Goal: Task Accomplishment & Management: Complete application form

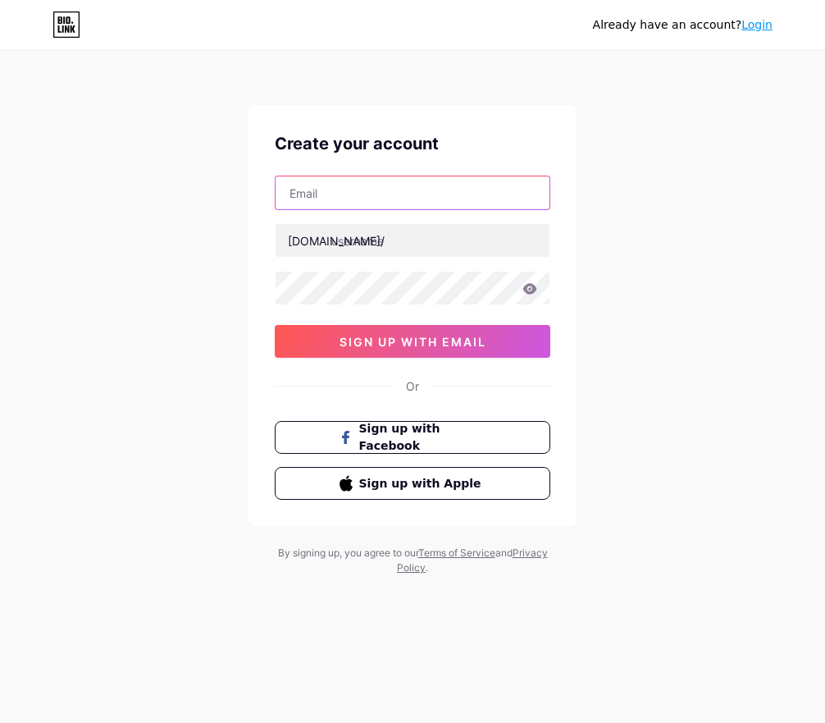
click at [366, 193] on input "text" at bounding box center [413, 192] width 274 height 33
type input "[EMAIL_ADDRESS][DOMAIN_NAME]"
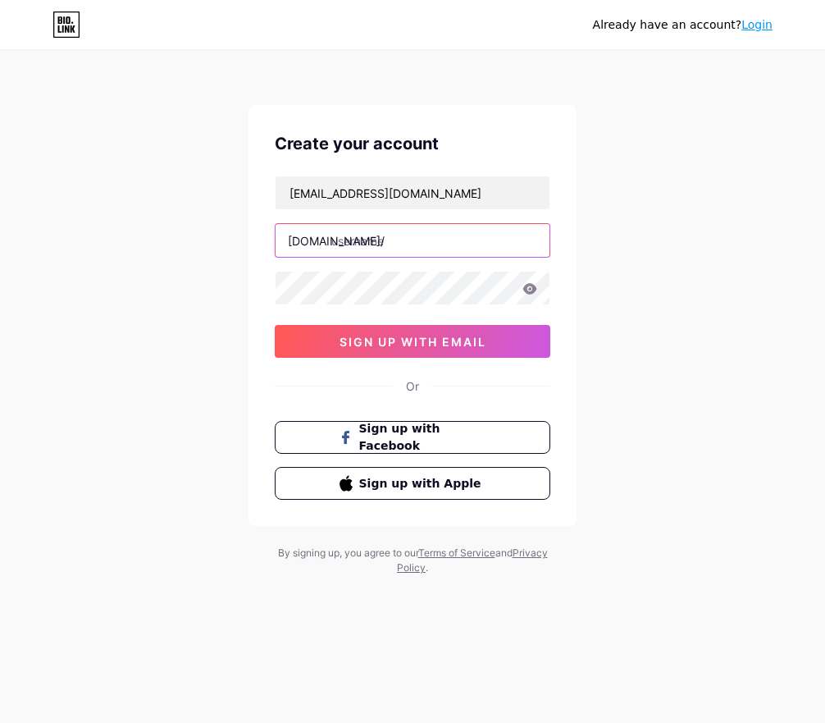
click at [346, 242] on input "text" at bounding box center [413, 240] width 274 height 33
drag, startPoint x: 375, startPoint y: 240, endPoint x: 449, endPoint y: 240, distance: 73.9
click at [449, 240] on input "productdream" at bounding box center [413, 240] width 274 height 33
type input "productdream"
click at [245, 404] on div "Already have an account? Login Create your account [EMAIL_ADDRESS][DOMAIN_NAME]…" at bounding box center [412, 314] width 825 height 628
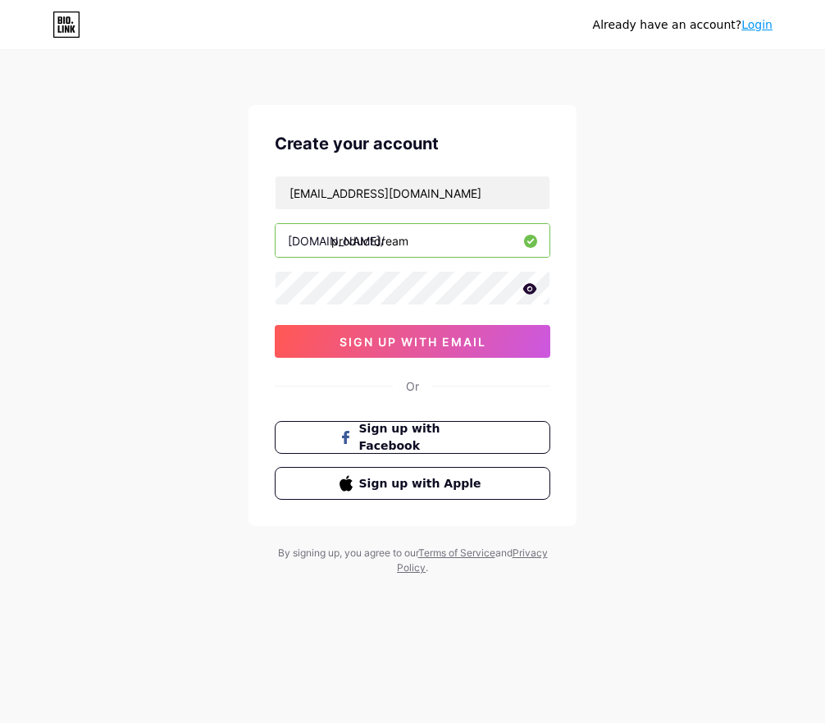
click at [524, 288] on icon at bounding box center [531, 288] width 14 height 11
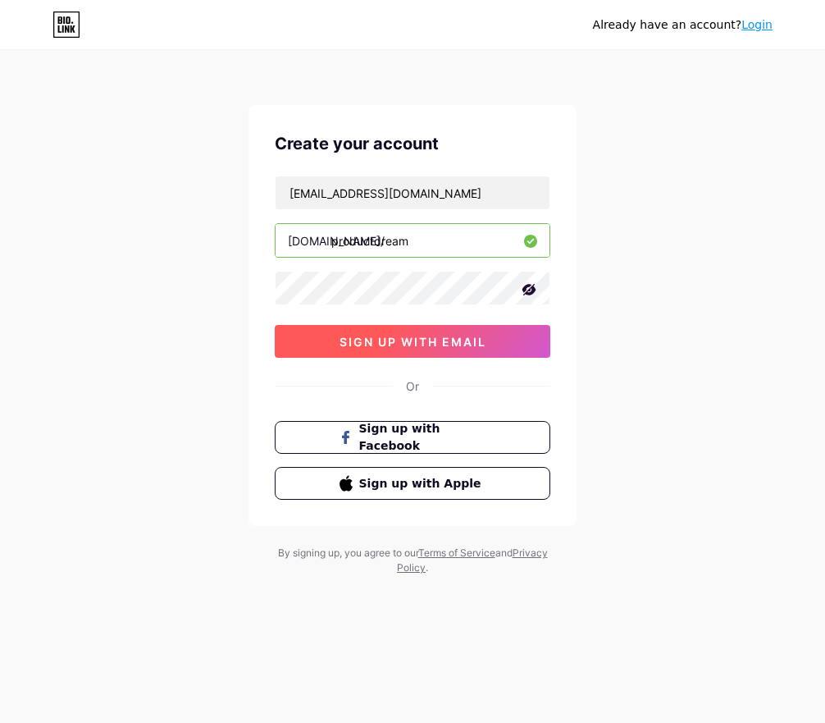
click at [495, 349] on button "sign up with email" at bounding box center [413, 341] width 276 height 33
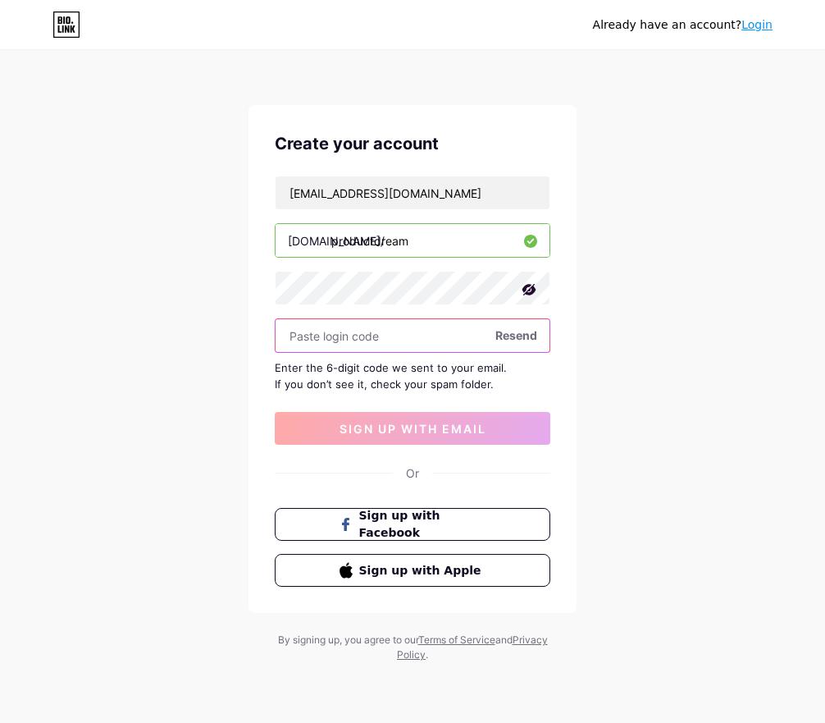
paste input "303612"
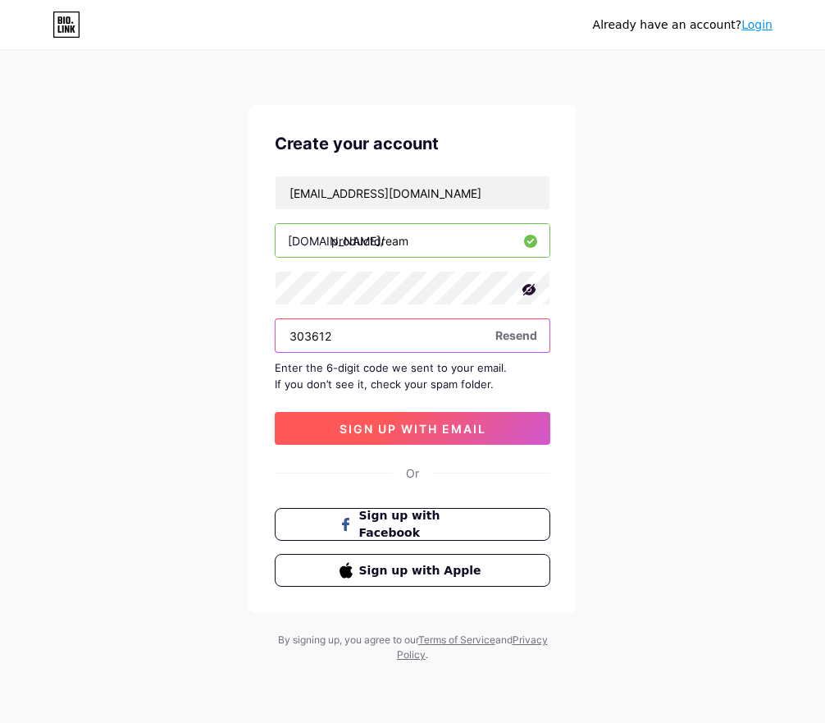
type input "303612"
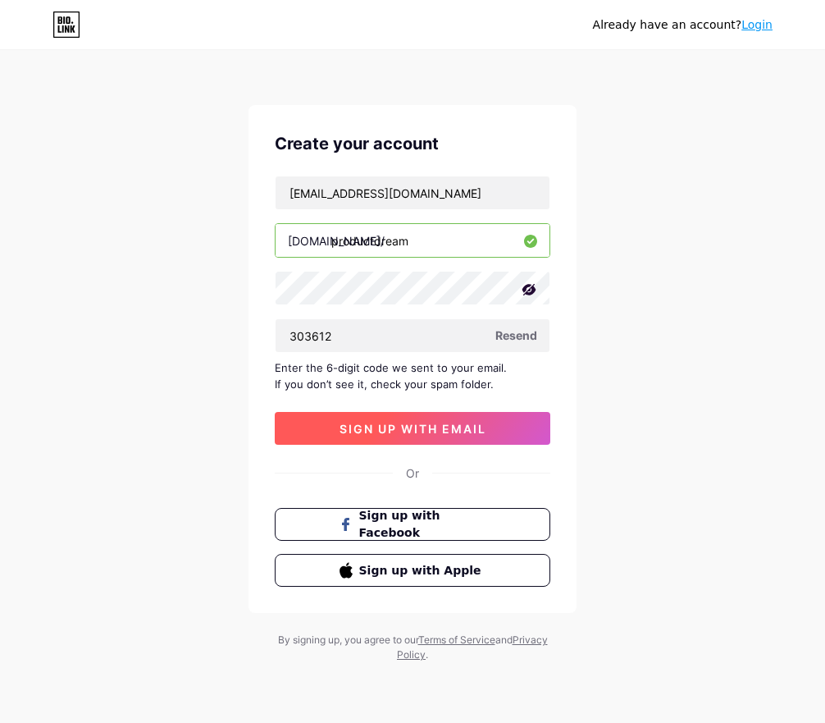
click at [354, 433] on span "sign up with email" at bounding box center [413, 429] width 147 height 14
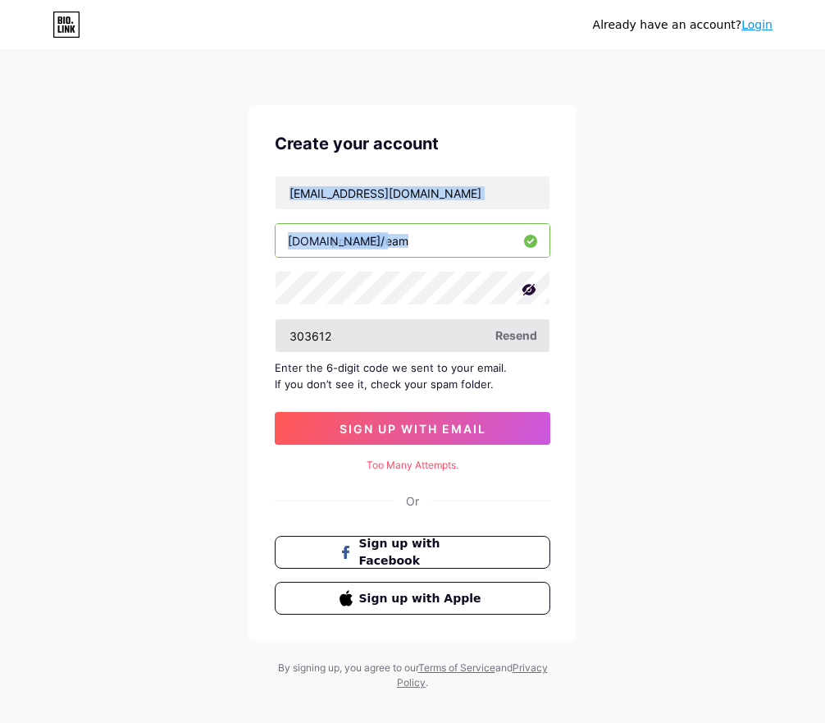
drag, startPoint x: 270, startPoint y: 177, endPoint x: 318, endPoint y: 337, distance: 166.9
click at [318, 337] on div "Create your account [EMAIL_ADDRESS][DOMAIN_NAME] [DOMAIN_NAME]/ productdream 30…" at bounding box center [413, 373] width 328 height 536
copy div "[DOMAIN_NAME]/"
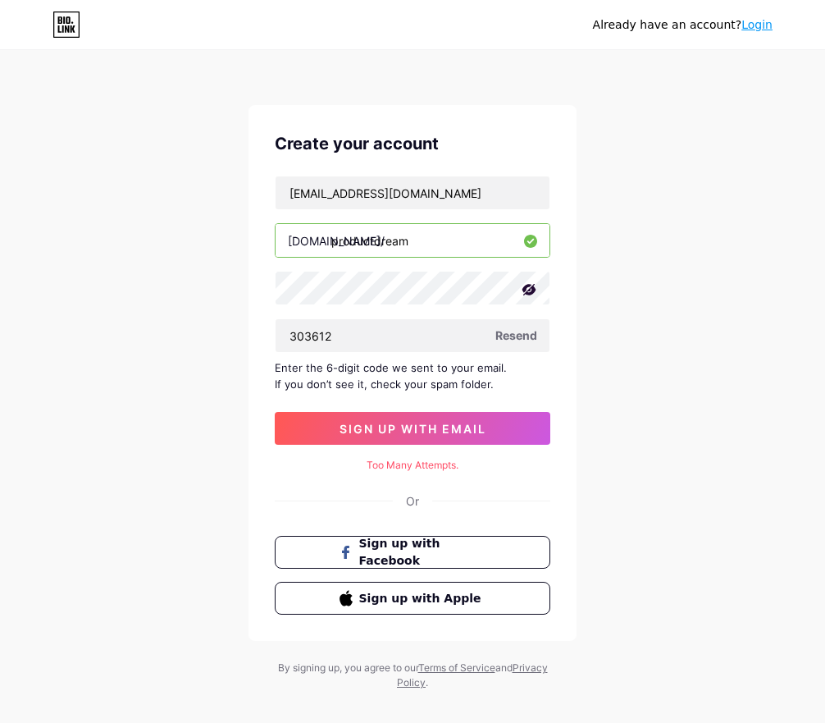
click at [230, 504] on div "Already have an account? Login Create your account [EMAIL_ADDRESS][DOMAIN_NAME]…" at bounding box center [412, 371] width 825 height 743
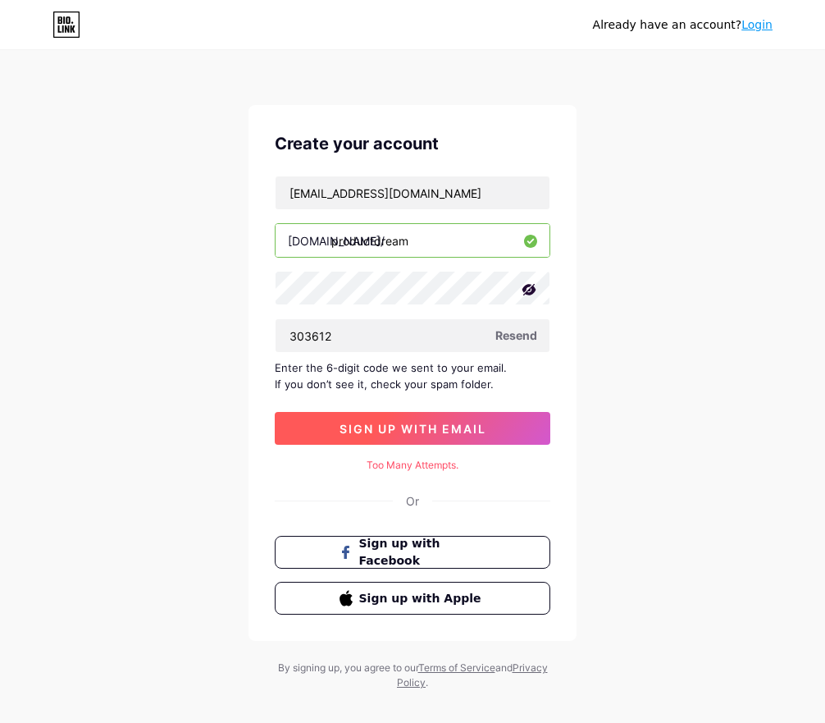
click at [428, 427] on span "sign up with email" at bounding box center [413, 429] width 147 height 14
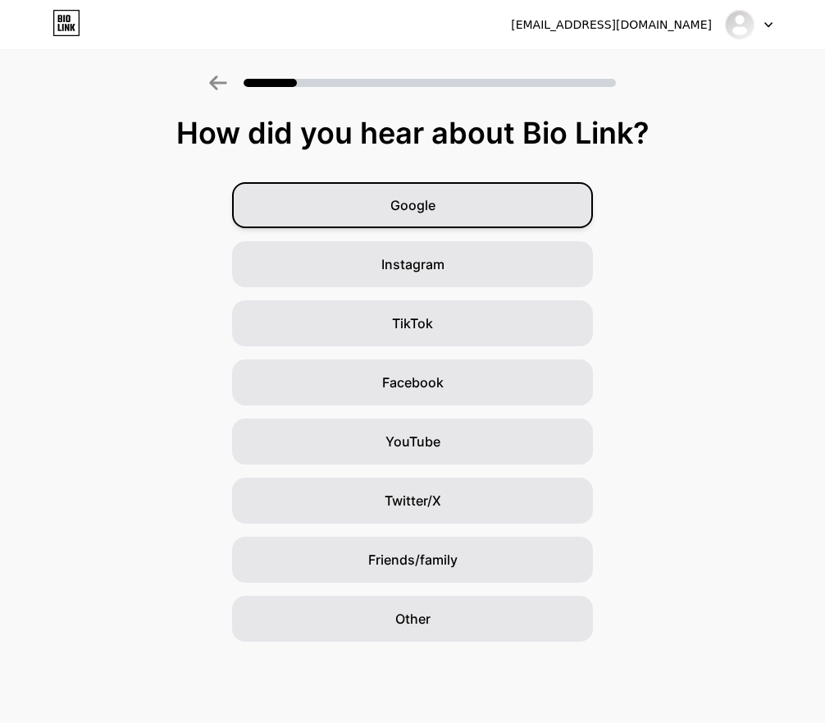
click at [468, 208] on div "Google" at bounding box center [412, 205] width 361 height 46
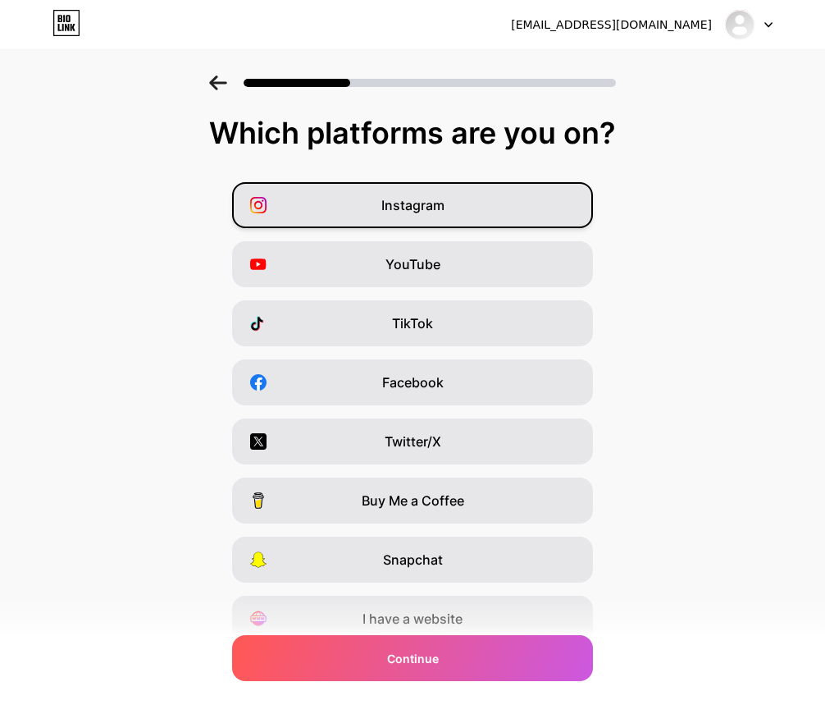
click at [490, 221] on div "Instagram" at bounding box center [412, 205] width 361 height 46
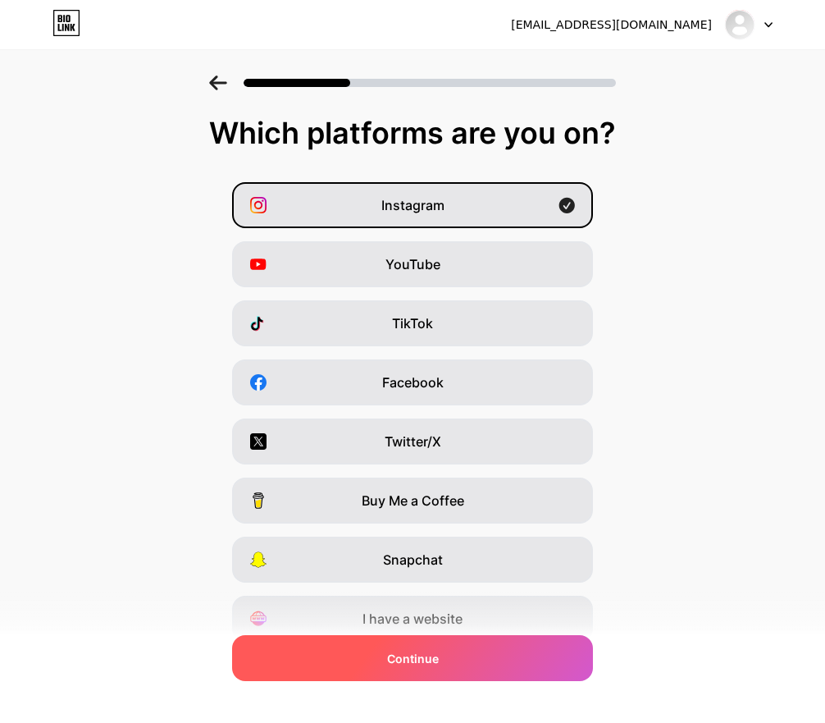
click at [429, 665] on span "Continue" at bounding box center [413, 658] width 52 height 17
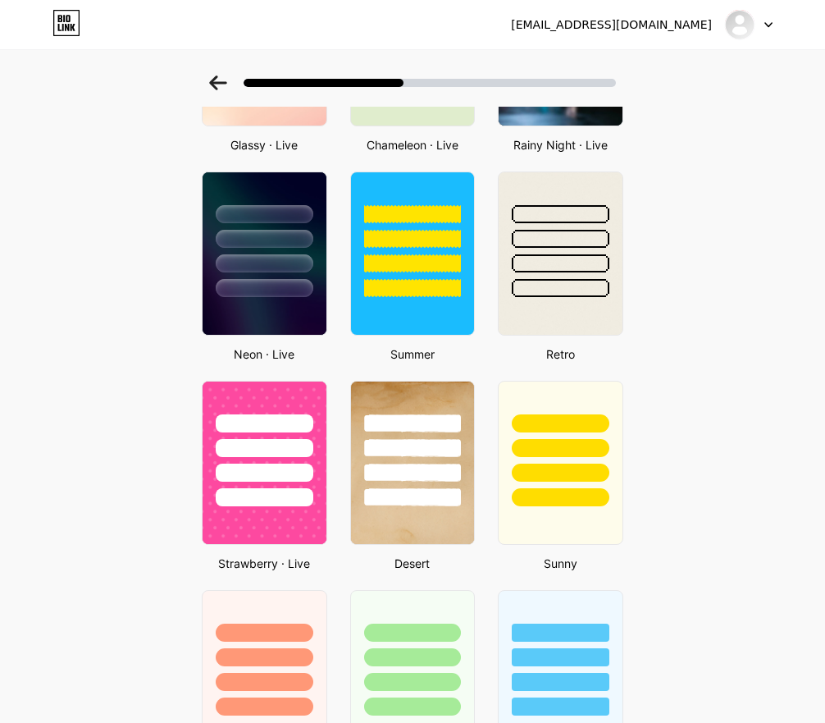
scroll to position [644, 0]
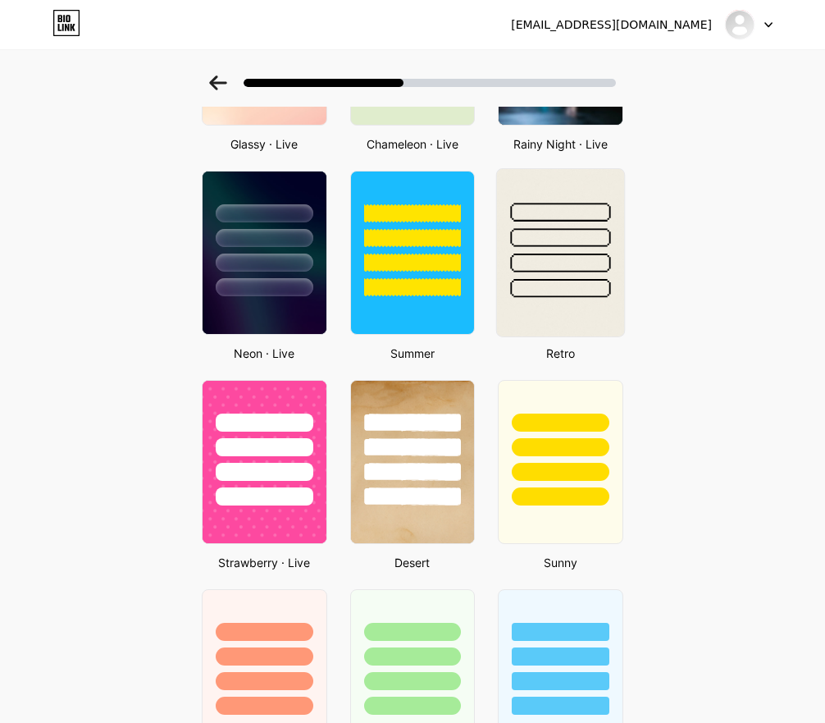
click at [598, 256] on div at bounding box center [561, 263] width 100 height 19
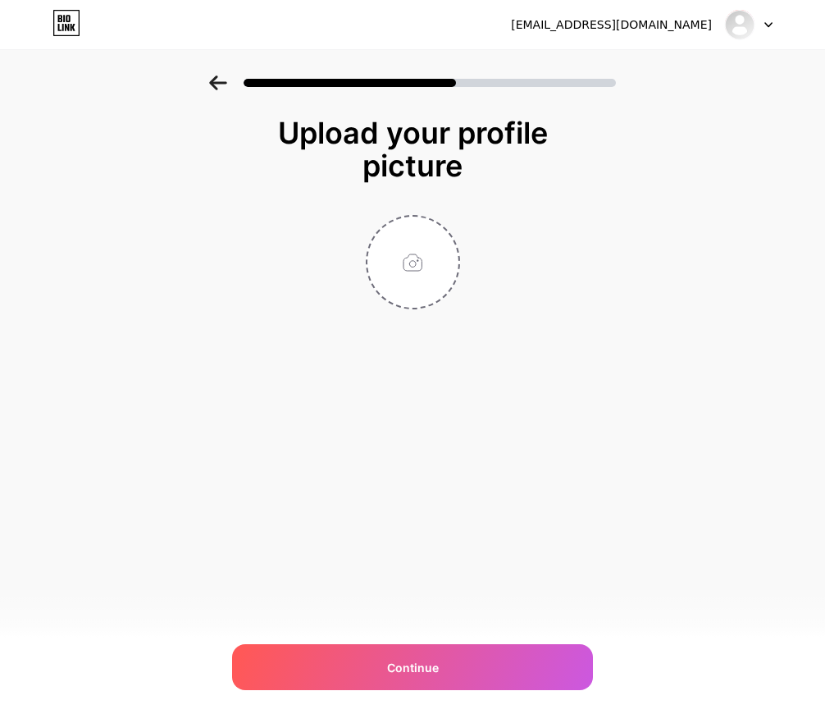
scroll to position [0, 0]
click at [418, 256] on input "file" at bounding box center [413, 262] width 91 height 91
type input "C:\fakepath\7ad514707c634d3780ef3f017dd83a09.jpg"
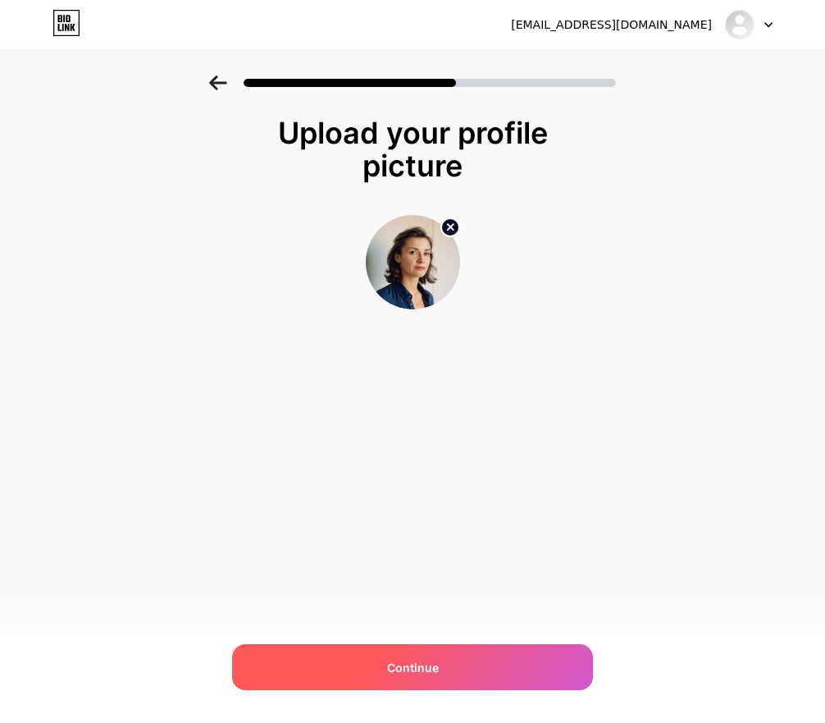
click at [438, 673] on div "Continue" at bounding box center [412, 667] width 361 height 46
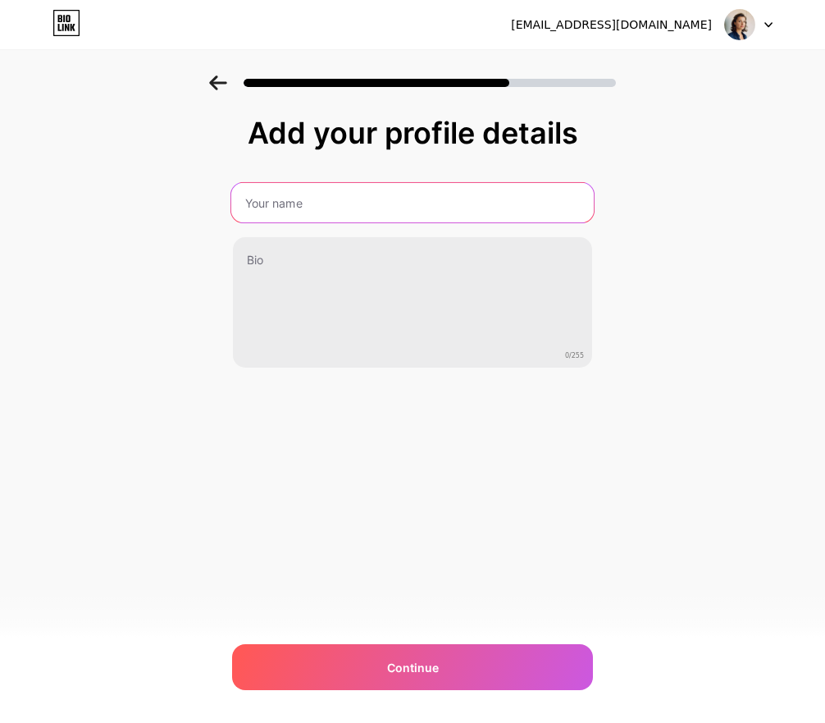
click at [353, 203] on input "text" at bounding box center [412, 202] width 363 height 39
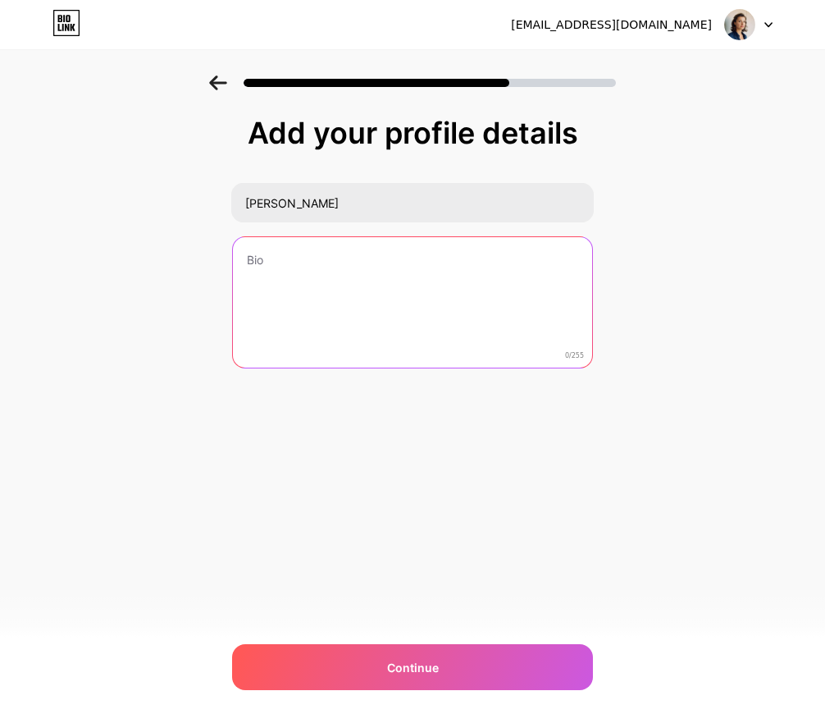
click at [304, 272] on textarea at bounding box center [412, 303] width 359 height 132
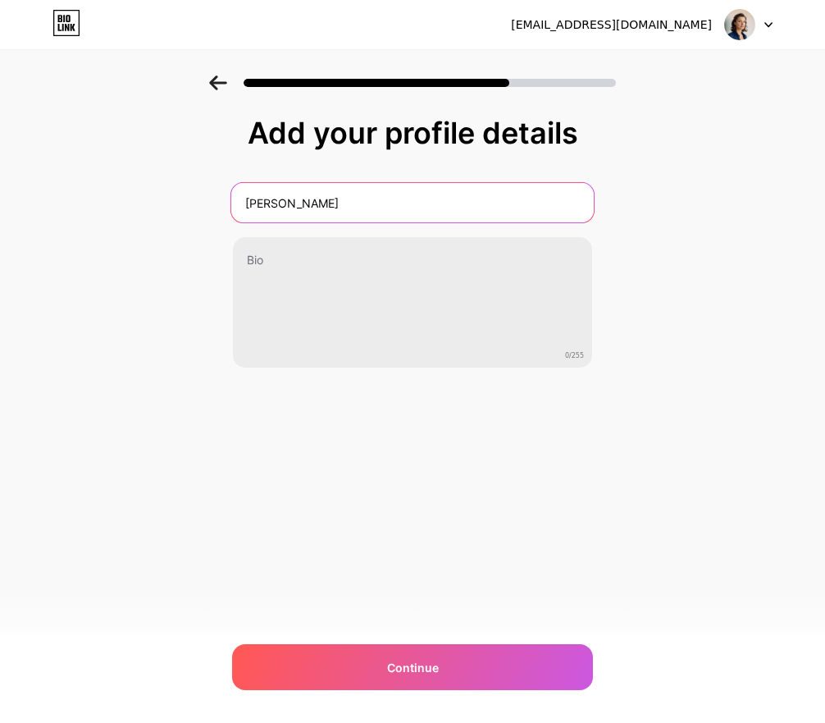
drag, startPoint x: 332, startPoint y: 203, endPoint x: 198, endPoint y: 192, distance: 135.0
click at [198, 192] on div "Add your profile details [PERSON_NAME] 0/255 Continue Error" at bounding box center [412, 262] width 825 height 375
type input "[PERSON_NAME]"
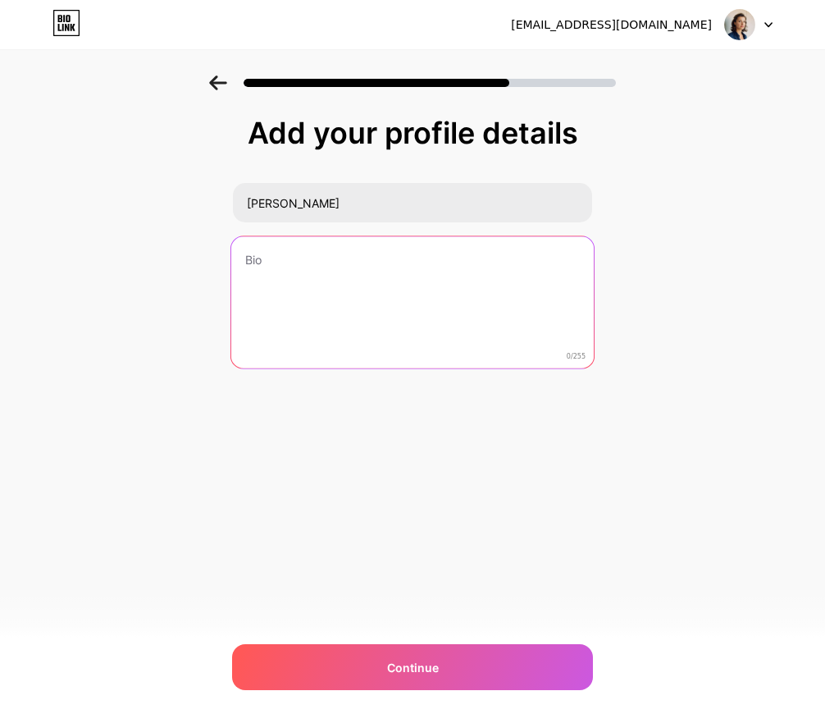
click at [250, 274] on textarea at bounding box center [412, 303] width 363 height 134
paste textarea "✔️Предприниматель, трансформационный наставник, Коуч ICF ✔️Опыт в EdTech 8 лет …"
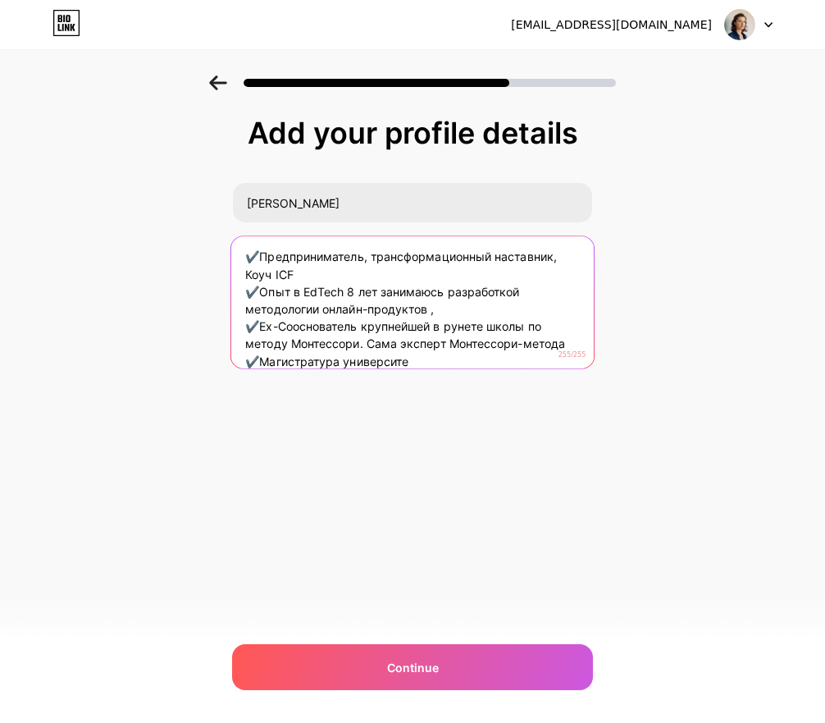
scroll to position [16, 0]
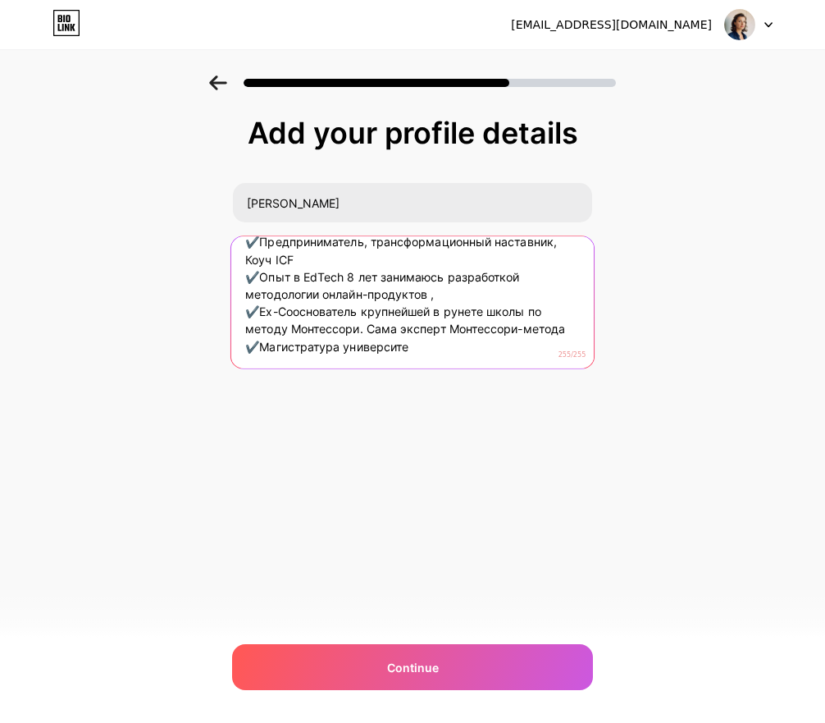
click at [353, 273] on textarea "✔️Предприниматель, трансформационный наставник, Коуч ICF ✔️Опыт в EdTech 8 лет …" at bounding box center [412, 303] width 363 height 134
click at [437, 296] on textarea "✔️Предприниматель, трансформационный наставник, Коуч ICF ✔️Опыт в EdTech 9 лет …" at bounding box center [412, 303] width 363 height 134
click at [431, 313] on textarea "✔️Предприниматель, трансформационный наставник, Коуч ICF ✔️Опыт в EdTech 9 лет …" at bounding box center [412, 303] width 363 height 134
click at [410, 350] on textarea "✔️Предприниматель, трансформационный наставник, Коуч ICF ✔️Опыт в EdTech 9 лет …" at bounding box center [412, 303] width 363 height 134
drag, startPoint x: 248, startPoint y: 345, endPoint x: 414, endPoint y: 346, distance: 165.8
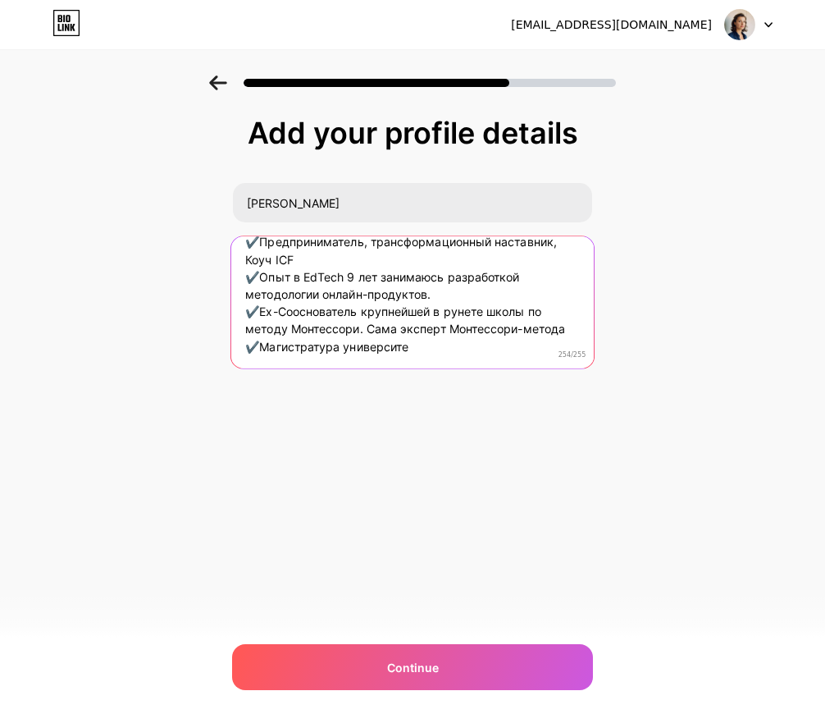
click at [414, 346] on textarea "✔️Предприниматель, трансформационный наставник, Коуч ICF ✔️Опыт в EdTech 9 лет …" at bounding box center [412, 303] width 363 height 134
paste textarea "100+ ЗАПУСКОВ, оборот 60"
drag, startPoint x: 255, startPoint y: 312, endPoint x: 368, endPoint y: 330, distance: 113.9
click at [368, 330] on textarea "✔️Предприниматель, трансформационный наставник, Коуч ICF ✔️Опыт в EdTech 9 лет …" at bounding box center [412, 303] width 363 height 134
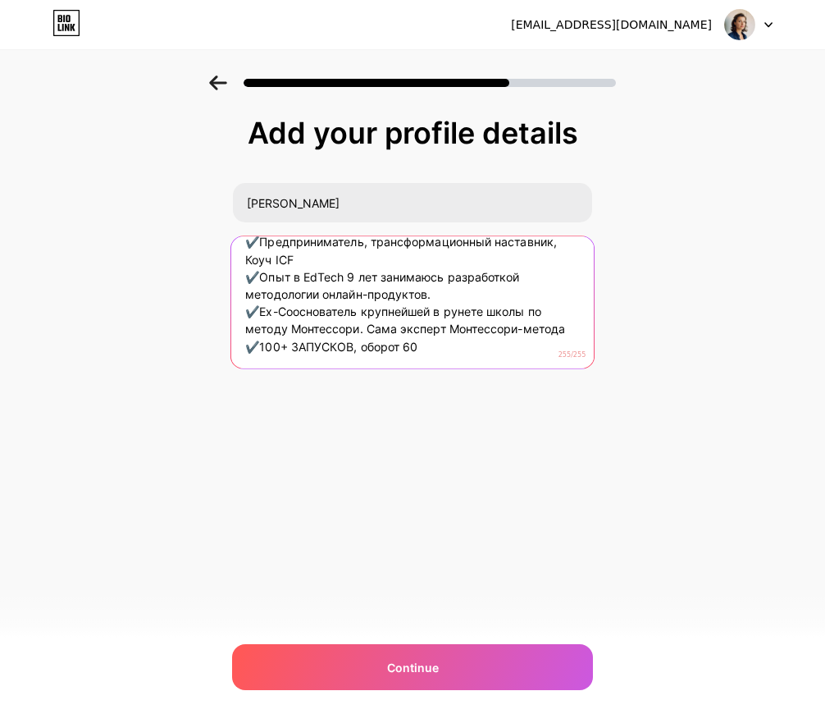
drag, startPoint x: 395, startPoint y: 330, endPoint x: 597, endPoint y: 331, distance: 201.9
click at [597, 331] on div "Add your profile details [PERSON_NAME] ✔️Предприниматель, трансформационный нас…" at bounding box center [412, 262] width 825 height 375
drag, startPoint x: 257, startPoint y: 344, endPoint x: 441, endPoint y: 343, distance: 184.6
click at [441, 343] on textarea "✔️Предприниматель, трансформационный наставник, Коуч ICF ✔️Опыт в EdTech 9 лет …" at bounding box center [412, 303] width 363 height 134
paste textarea "Ех-Сооснователь крупнейшей в рунете школы по методу Мо"
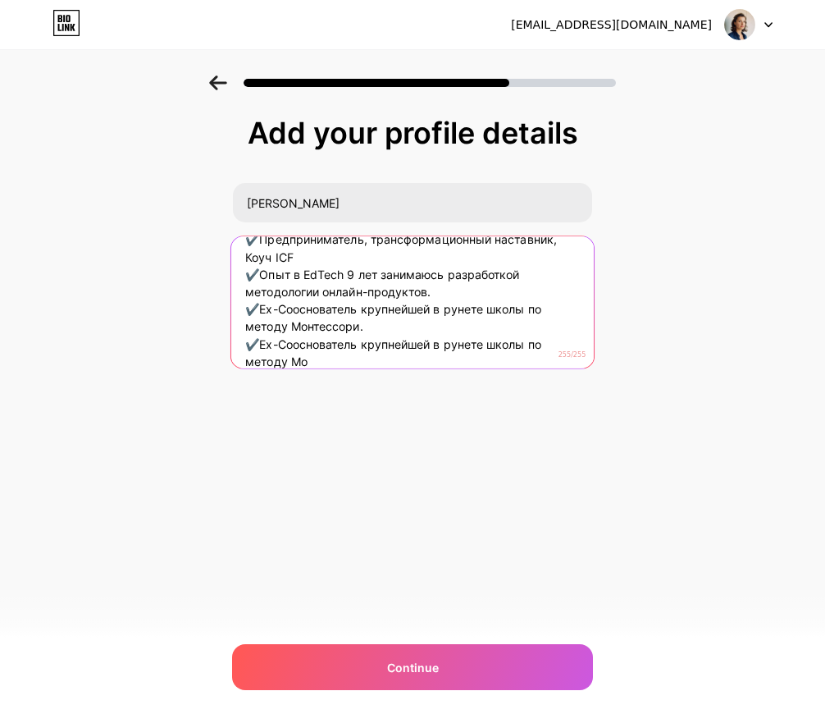
scroll to position [34, 0]
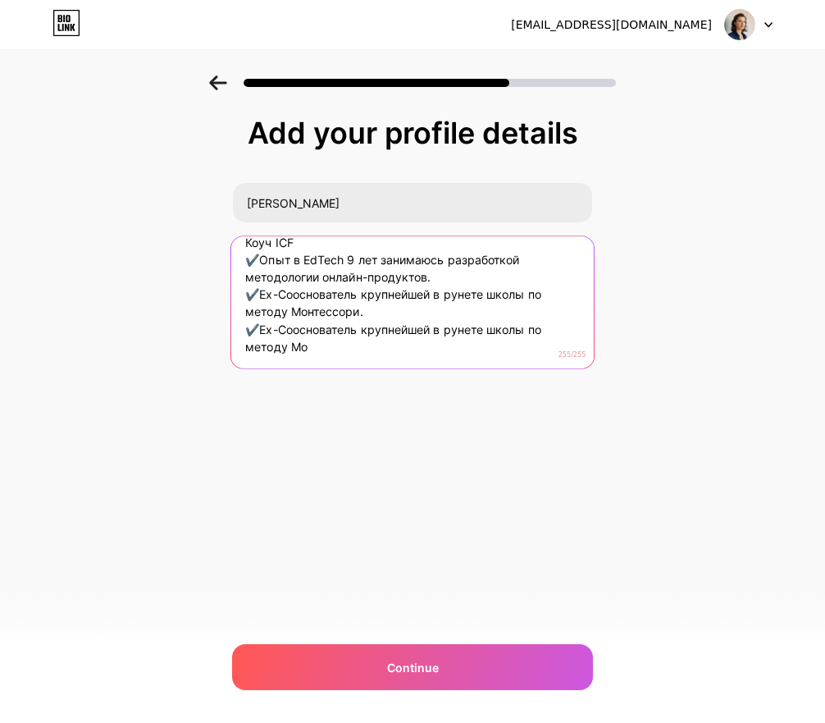
drag, startPoint x: 258, startPoint y: 343, endPoint x: 348, endPoint y: 371, distance: 93.7
click at [348, 371] on div "Add your profile details [PERSON_NAME] ✔️Предприниматель, трансформационный нас…" at bounding box center [412, 284] width 361 height 334
paste textarea "✔️100+ ЗАПУСКОВ, оборот 60+ миллионов руб. в года ✔️6"
drag, startPoint x: 281, startPoint y: 352, endPoint x: 236, endPoint y: 348, distance: 46.1
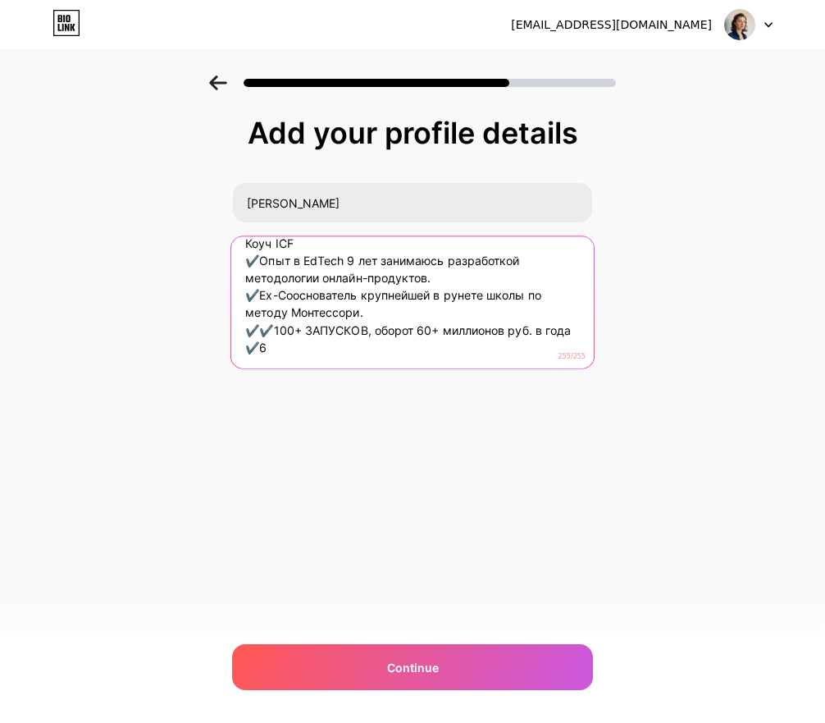
click at [236, 348] on textarea "✔️Предприниматель, трансформационный наставник, Коуч ICF ✔️Опыт в EdTech 9 лет …" at bounding box center [412, 303] width 363 height 134
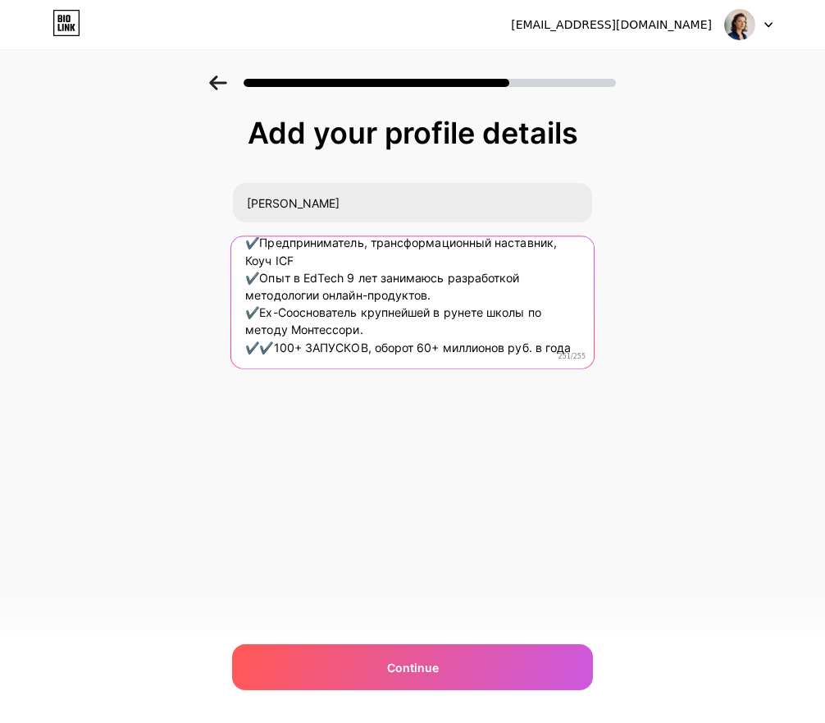
scroll to position [16, 0]
click at [269, 350] on textarea "✔️Предприниматель, трансформационный наставник, Коуч ICF ✔️Опыт в EdTech 9 лет …" at bounding box center [412, 303] width 363 height 134
click at [554, 350] on textarea "✔️Предприниматель, трансформационный наставник, Коуч ICF ✔️Опыт в EdTech 9 лет …" at bounding box center [412, 303] width 363 height 134
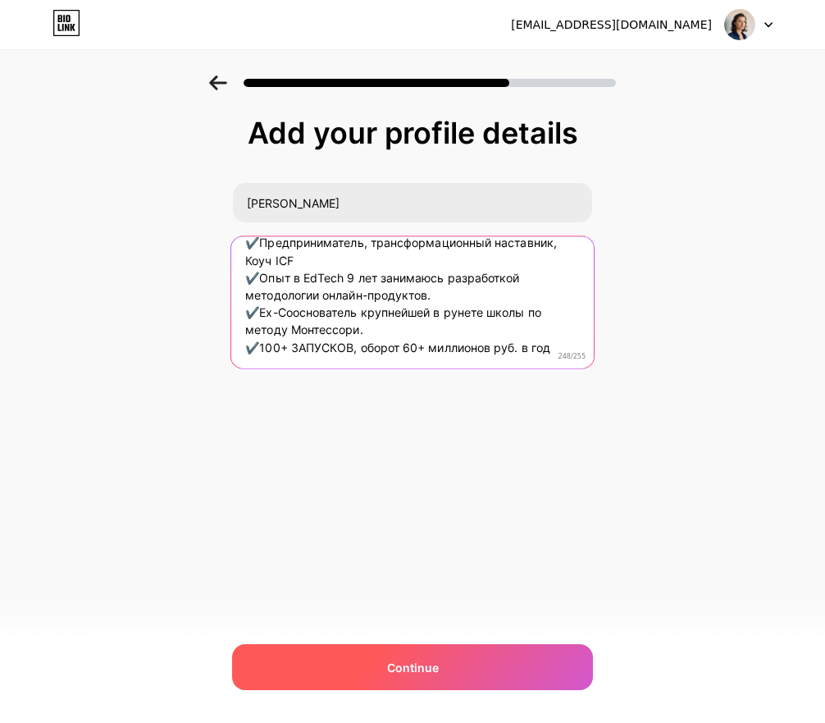
type textarea "✔️Предприниматель, трансформационный наставник, Коуч ICF ✔️Опыт в EdTech 9 лет …"
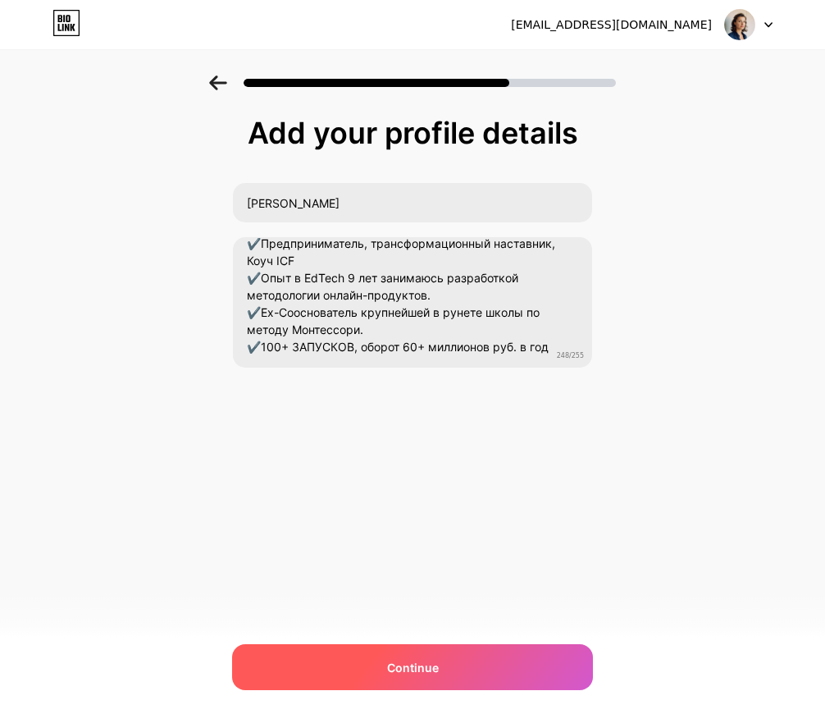
click at [475, 661] on div "Continue" at bounding box center [412, 667] width 361 height 46
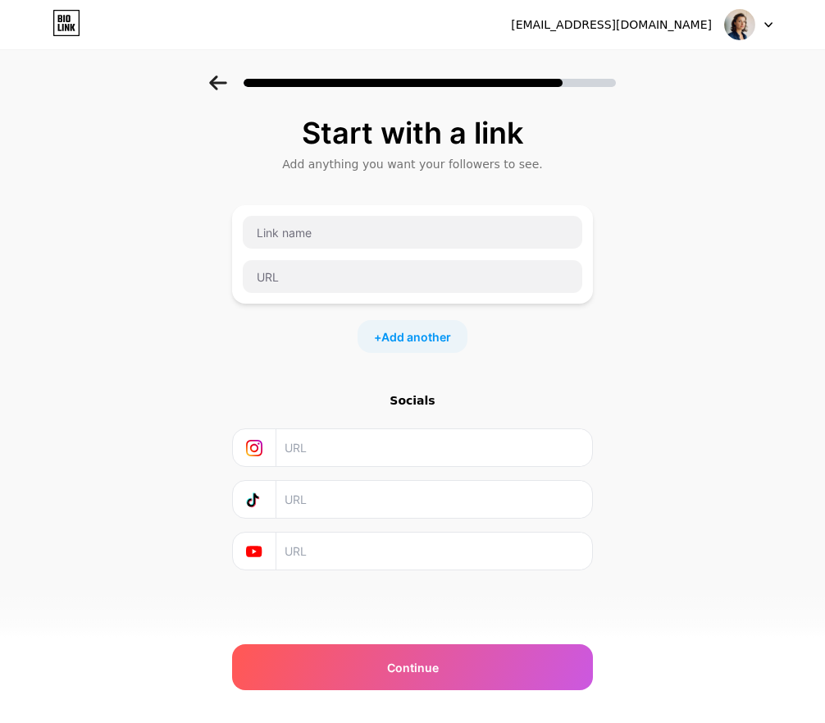
click at [305, 446] on input "text" at bounding box center [434, 447] width 298 height 37
click at [403, 435] on input "text" at bounding box center [434, 447] width 298 height 37
paste input "[URL][DOMAIN_NAME][DOMAIN_NAME]"
type input "[URL][DOMAIN_NAME][DOMAIN_NAME]"
click at [309, 504] on input "text" at bounding box center [434, 499] width 298 height 37
